Goal: Transaction & Acquisition: Purchase product/service

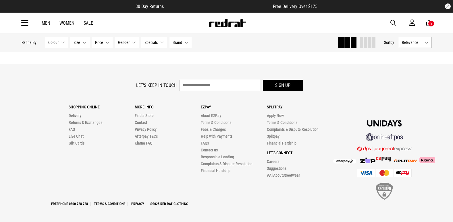
scroll to position [399, 0]
click at [24, 22] on icon at bounding box center [24, 22] width 7 height 9
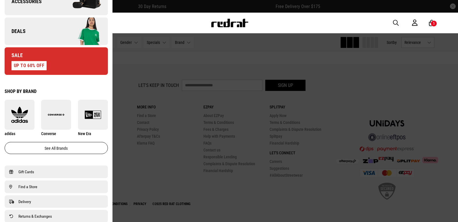
scroll to position [227, 0]
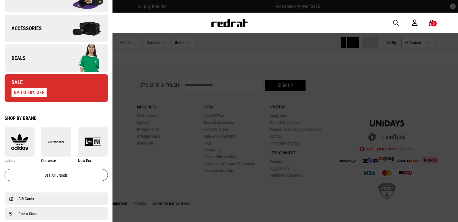
click at [27, 58] on link "Deals" at bounding box center [56, 59] width 103 height 28
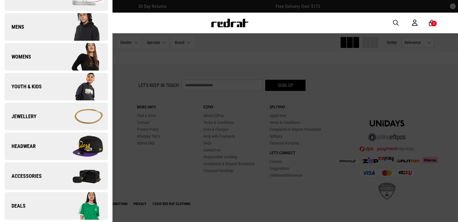
scroll to position [0, 0]
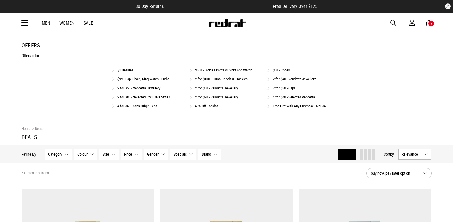
click at [282, 71] on link "$50 - Shoes" at bounding box center [281, 70] width 17 height 4
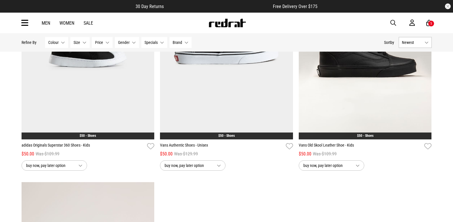
scroll to position [1495, 0]
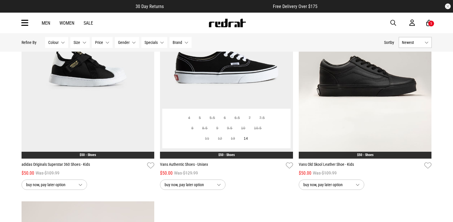
click at [224, 82] on img at bounding box center [226, 66] width 133 height 186
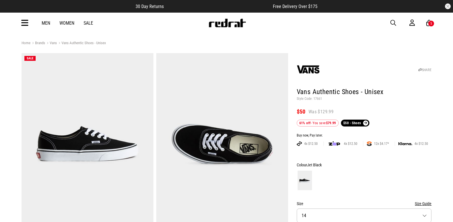
click at [27, 24] on icon at bounding box center [24, 22] width 7 height 9
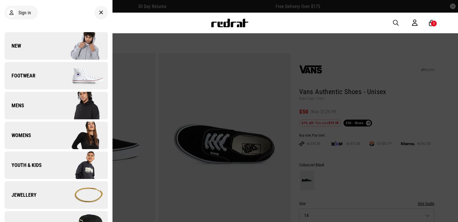
scroll to position [144, 0]
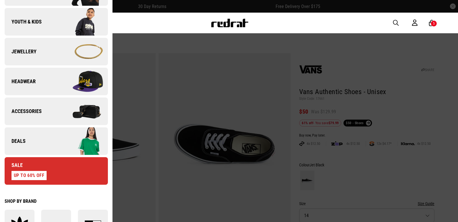
click at [20, 144] on span "Deals" at bounding box center [15, 141] width 21 height 7
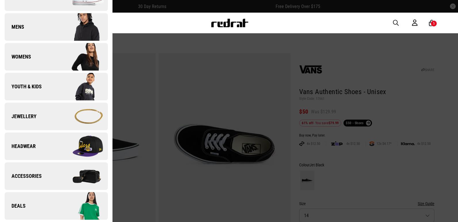
scroll to position [0, 0]
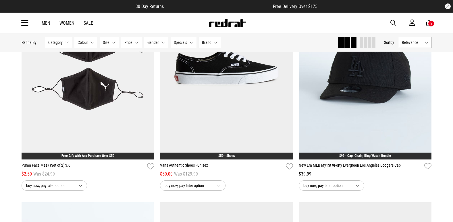
click at [22, 23] on icon at bounding box center [24, 22] width 7 height 9
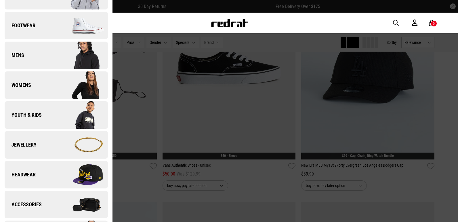
scroll to position [86, 0]
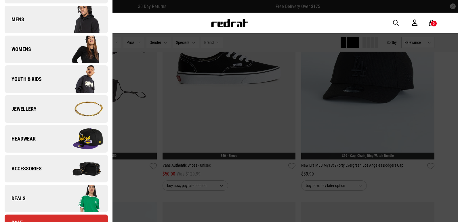
click at [16, 201] on span "Deals" at bounding box center [15, 198] width 21 height 7
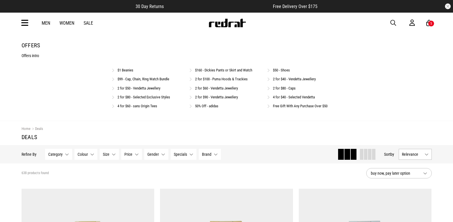
click at [280, 71] on link "$50 - Shoes" at bounding box center [281, 70] width 17 height 4
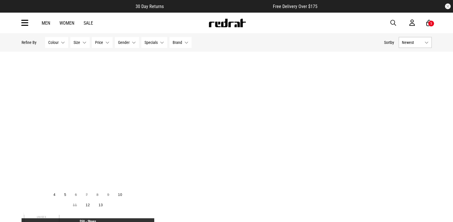
scroll to position [1667, 0]
